Goal: Check status: Check status

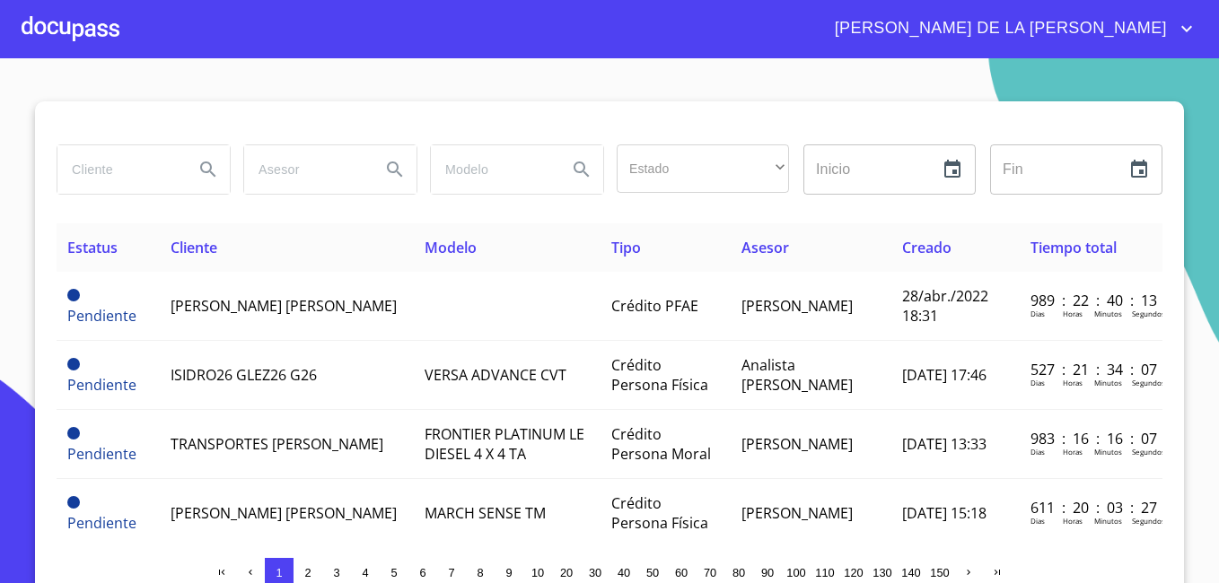
click at [102, 165] on input "search" at bounding box center [118, 169] width 122 height 48
type input "[PERSON_NAME]"
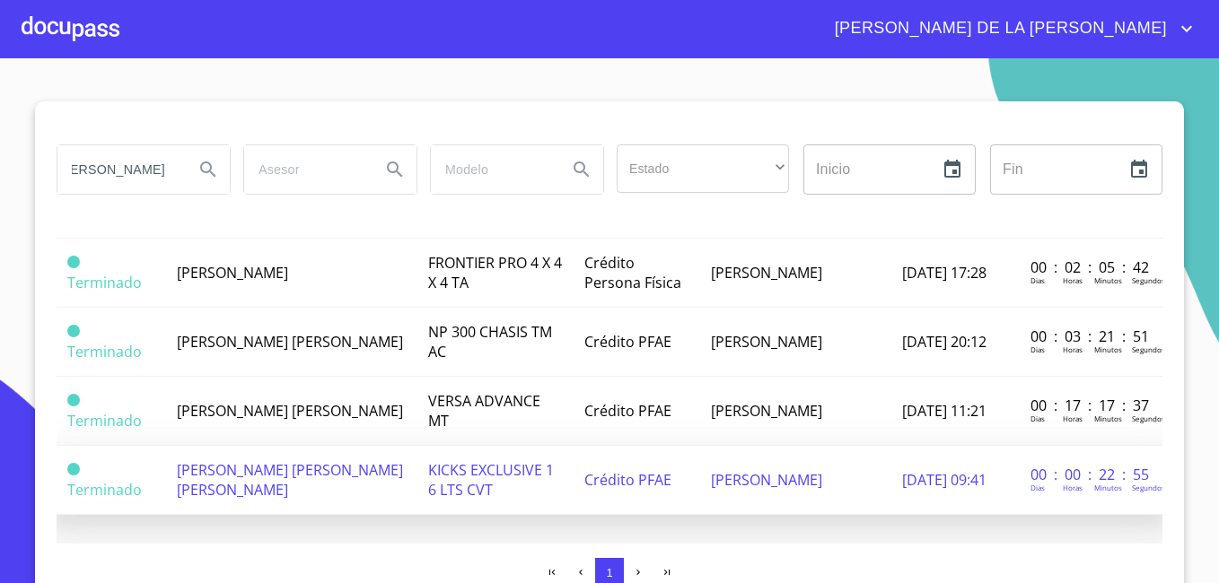
scroll to position [0, 0]
click at [272, 460] on span "[PERSON_NAME] [PERSON_NAME] [PERSON_NAME]" at bounding box center [290, 479] width 226 height 39
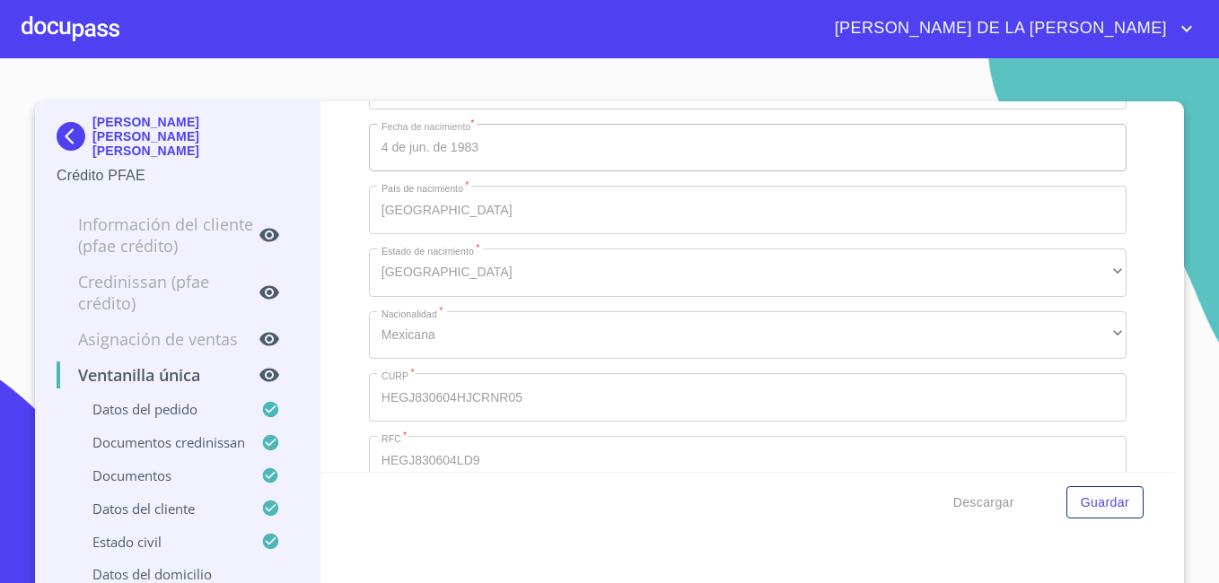
click at [60, 126] on img at bounding box center [75, 136] width 36 height 29
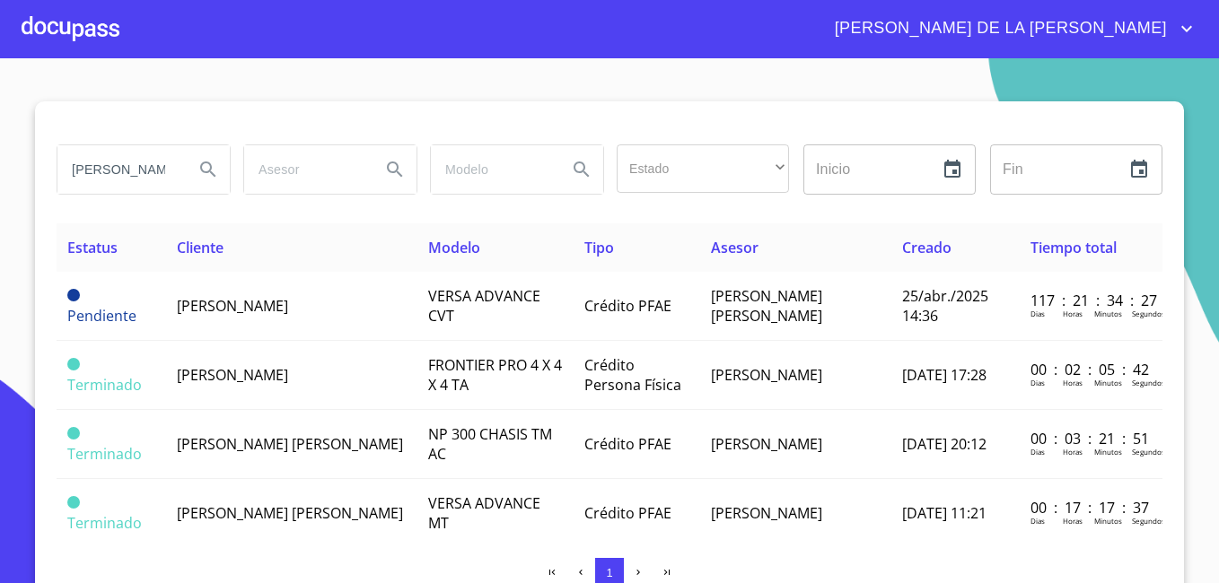
drag, startPoint x: 164, startPoint y: 171, endPoint x: -4, endPoint y: 170, distance: 167.8
click at [0, 170] on html "[PERSON_NAME] DE LA [PERSON_NAME] [PERSON_NAME] Estado ​ ​ Inicio ​ Fin ​ Estat…" at bounding box center [609, 291] width 1219 height 583
type input "NZALEZ"
drag, startPoint x: 117, startPoint y: 178, endPoint x: -4, endPoint y: 171, distance: 120.5
click at [0, 171] on html "[PERSON_NAME] DE LA [PERSON_NAME] NZALEZ Estado ​ ​ Inicio ​ Fin ​ Estatus Clie…" at bounding box center [609, 291] width 1219 height 583
